Goal: Task Accomplishment & Management: Complete application form

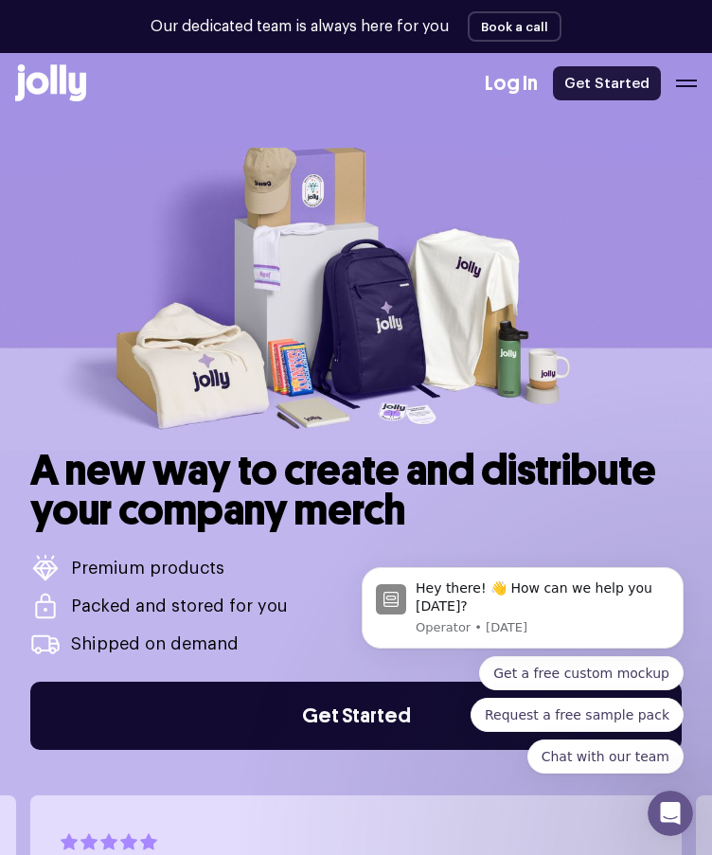
click at [594, 87] on link "Get Started" at bounding box center [607, 83] width 108 height 34
